Goal: Task Accomplishment & Management: Use online tool/utility

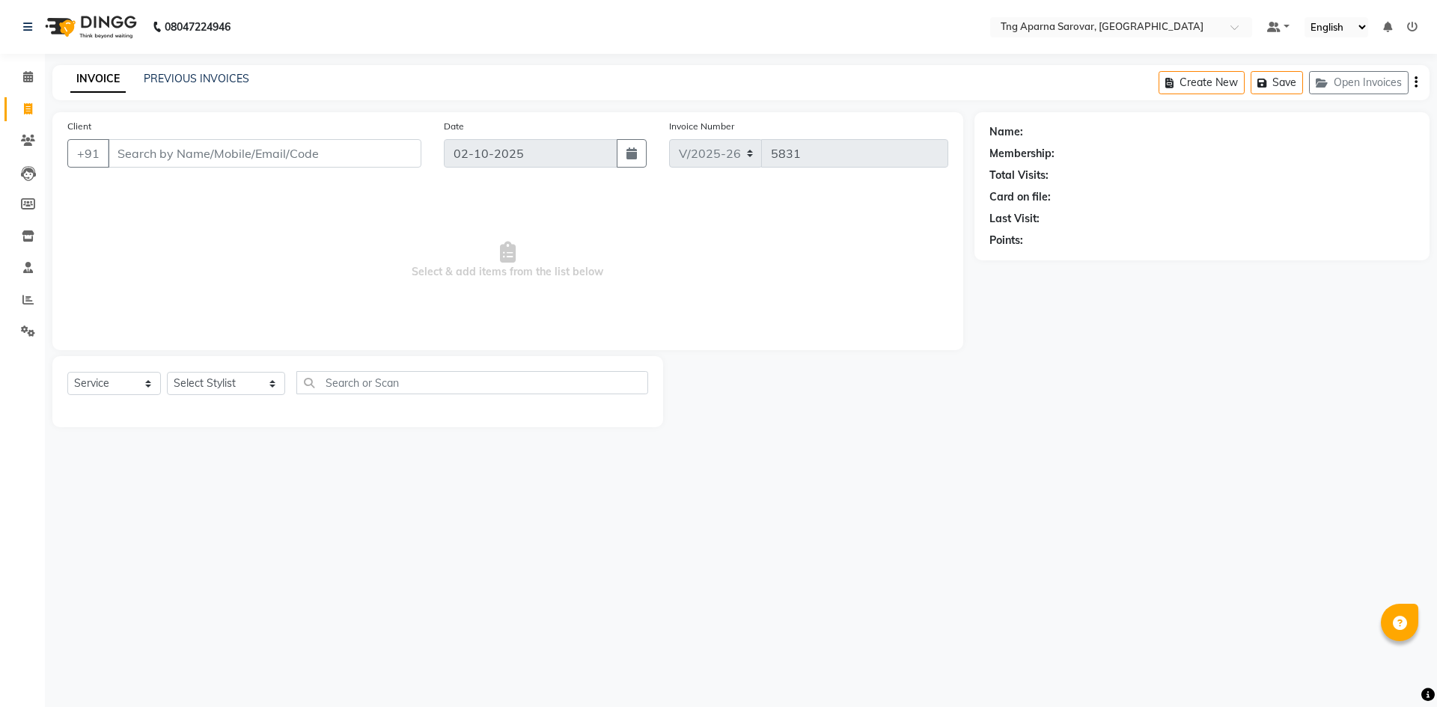
select select "7390"
select select "service"
click at [964, 466] on div "08047224946 Select Location × Tng Aparna Sarovar, Nallagandla Default Panel My …" at bounding box center [718, 353] width 1437 height 707
click at [168, 79] on link "PREVIOUS INVOICES" at bounding box center [197, 78] width 106 height 13
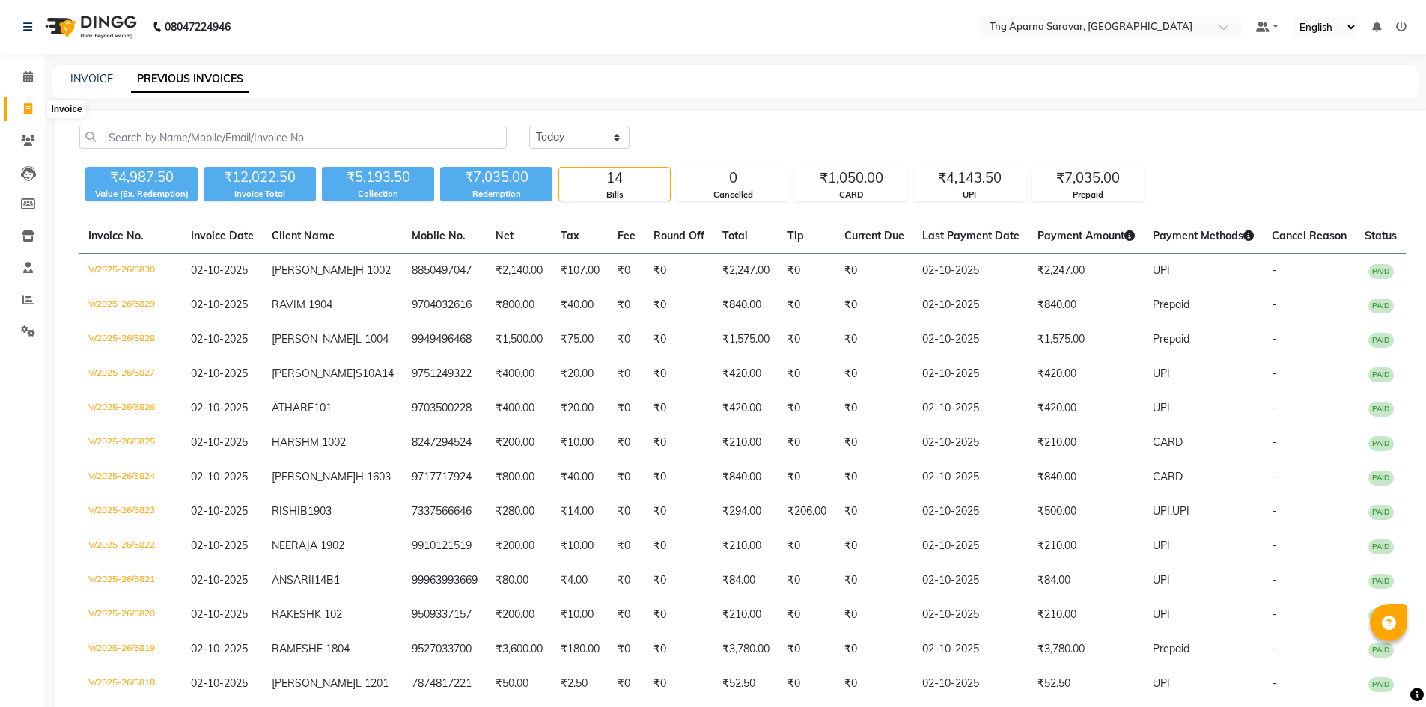
click at [22, 115] on span at bounding box center [28, 109] width 26 height 17
select select "service"
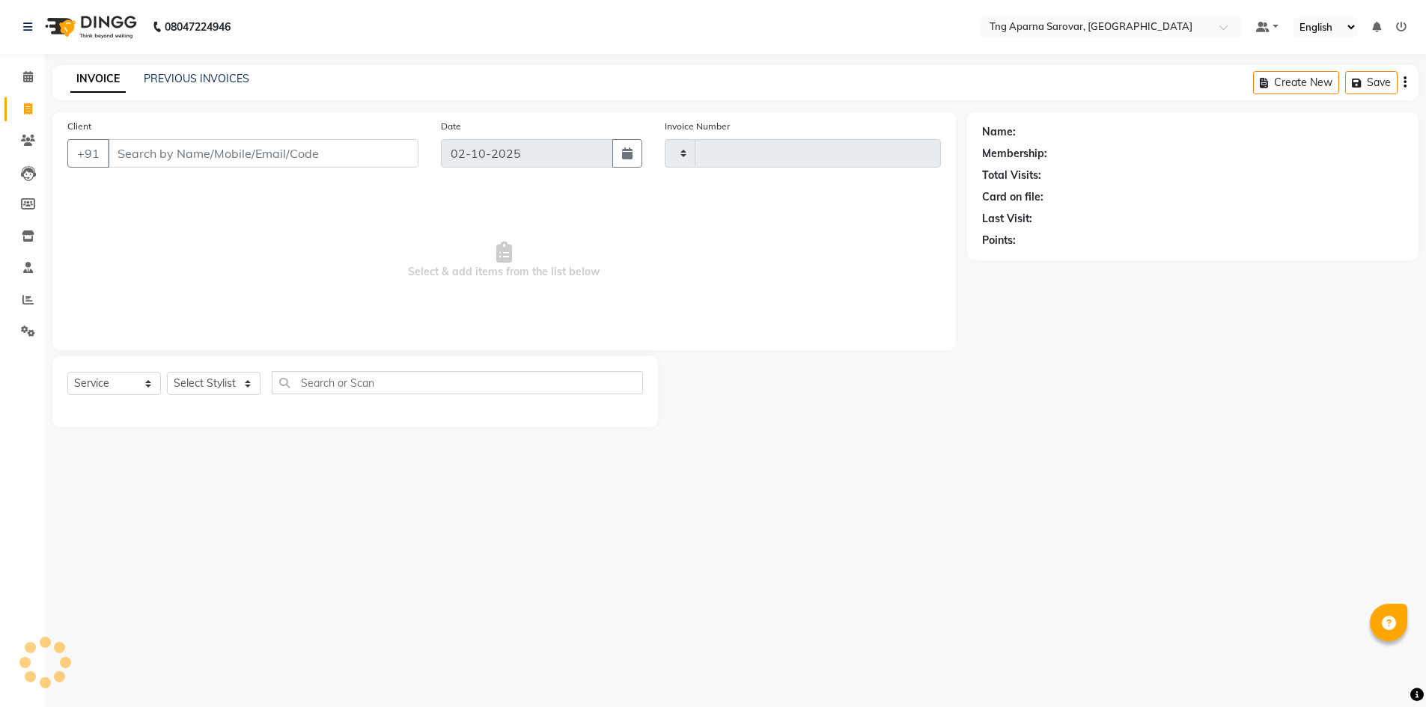
type input "5831"
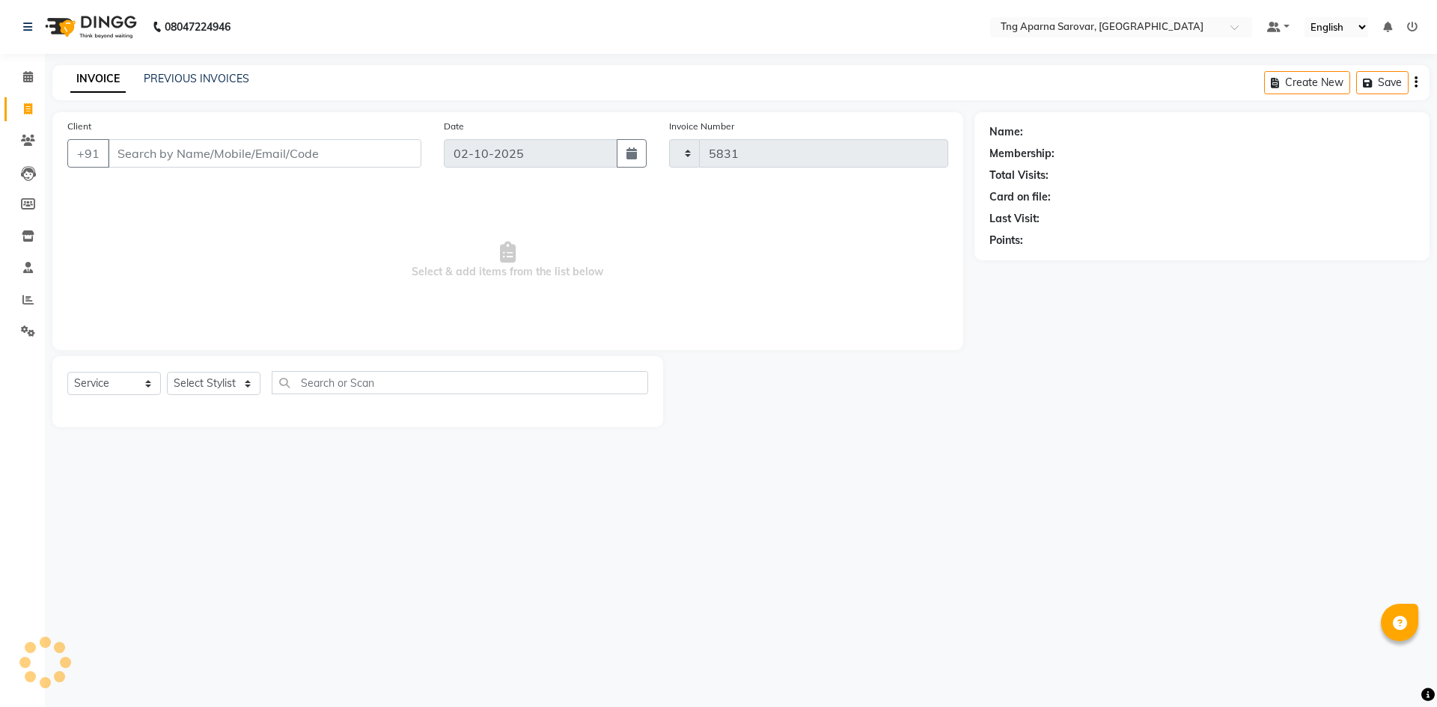
select select "7390"
